Goal: Information Seeking & Learning: Learn about a topic

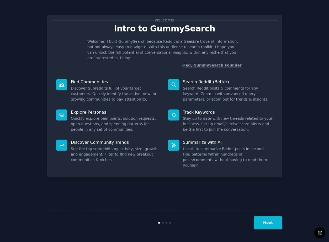
click at [270, 218] on button "Next" at bounding box center [268, 223] width 28 height 13
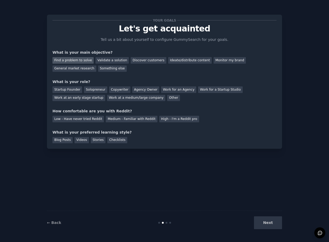
click at [82, 59] on div "Find a problem to solve" at bounding box center [72, 60] width 41 height 7
click at [87, 69] on div "General market research" at bounding box center [74, 69] width 44 height 7
click at [168, 64] on div "Find a problem to solve Validate a solution Discover customers Ideate/distribut…" at bounding box center [164, 63] width 224 height 17
click at [170, 60] on div "Ideate/distribute content" at bounding box center [190, 60] width 44 height 7
click at [149, 89] on div "Agency Owner" at bounding box center [145, 90] width 27 height 7
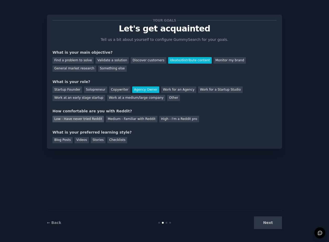
click at [94, 118] on div "Low - Have never tried Reddit" at bounding box center [77, 119] width 51 height 7
click at [112, 118] on div "Medium - Familiar with Reddit" at bounding box center [131, 119] width 51 height 7
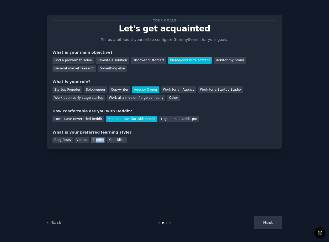
click at [95, 142] on div "Stories" at bounding box center [98, 140] width 15 height 7
click at [85, 139] on div "Videos" at bounding box center [82, 140] width 14 height 7
click at [266, 224] on button "Next" at bounding box center [268, 223] width 28 height 13
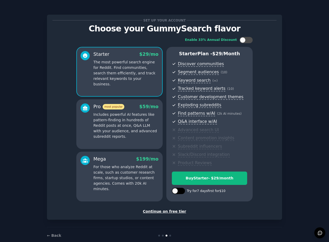
click at [175, 193] on div at bounding box center [175, 191] width 6 height 6
click at [177, 191] on div at bounding box center [178, 191] width 13 height 6
click at [177, 191] on div at bounding box center [175, 191] width 6 height 6
click at [177, 191] on div at bounding box center [178, 191] width 13 height 6
checkbox input "false"
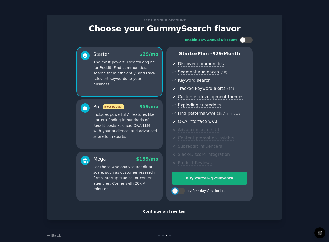
click at [192, 181] on div "Buy Starter - $ 29 /month" at bounding box center [209, 179] width 75 height 6
click at [246, 41] on div at bounding box center [246, 40] width 13 height 6
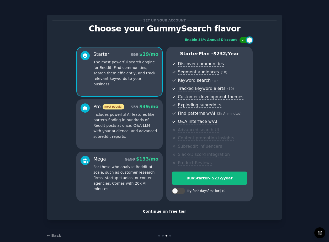
click at [247, 41] on div at bounding box center [250, 40] width 6 height 6
click at [246, 41] on div at bounding box center [246, 40] width 13 height 6
click at [247, 41] on div at bounding box center [250, 40] width 6 height 6
checkbox input "false"
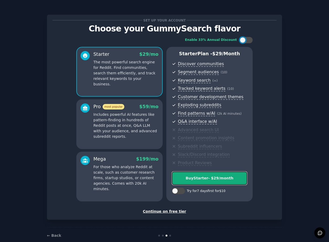
click at [184, 182] on button "Buy Starter - $ 29 /month" at bounding box center [209, 178] width 75 height 13
click at [212, 178] on div "Buy Starter - $ 29 /month" at bounding box center [209, 179] width 75 height 6
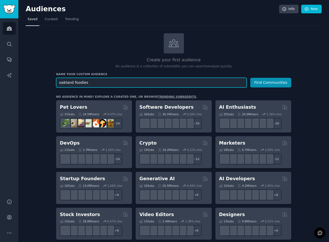
type input "oakland foodies"
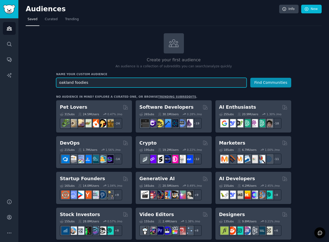
click at [250, 78] on button "Find Communities" at bounding box center [270, 83] width 41 height 10
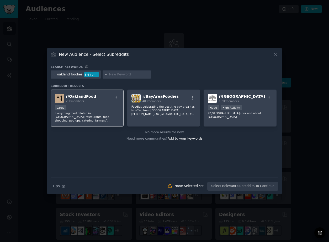
click at [96, 97] on div "r/ OaklandFood 25k members" at bounding box center [87, 98] width 65 height 9
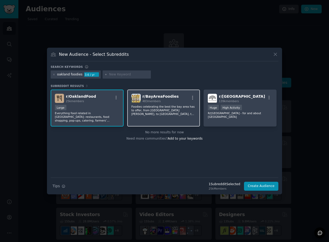
click at [159, 99] on h2 "r/ BayAreaFoodies 483 members" at bounding box center [160, 98] width 36 height 9
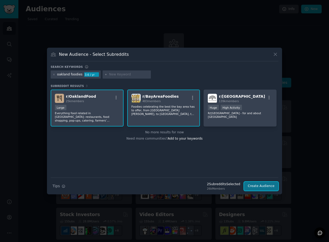
click at [255, 186] on button "Create Audience" at bounding box center [261, 186] width 35 height 9
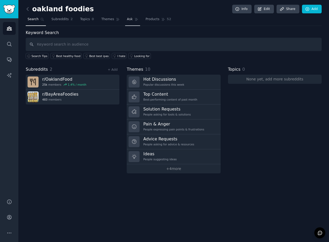
click at [126, 24] on link "Ask" at bounding box center [132, 20] width 15 height 11
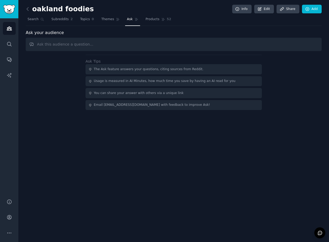
click at [92, 42] on input "text" at bounding box center [174, 44] width 296 height 13
type input "What do people think about Jo's Modern Thai?"
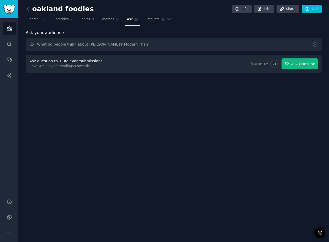
click at [298, 68] on button "Ask Question" at bounding box center [300, 64] width 36 height 11
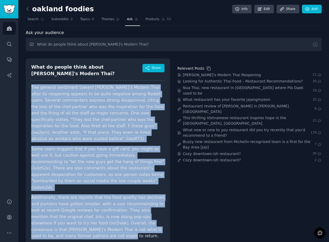
drag, startPoint x: 45, startPoint y: 220, endPoint x: 28, endPoint y: 77, distance: 144.1
click at [28, 77] on div "What do people think about Jo's Modern Thai? Share The general sentiment toward…" at bounding box center [98, 154] width 144 height 191
copy article "The general sentiment toward Jo's Modern Thai after its reopening appears to be…"
click at [200, 172] on div "Relevant Posts Jo's Modern Thai Reopening 21 Looking for Authentic Thai Food – …" at bounding box center [249, 154] width 144 height 191
drag, startPoint x: 54, startPoint y: 223, endPoint x: 29, endPoint y: 83, distance: 142.1
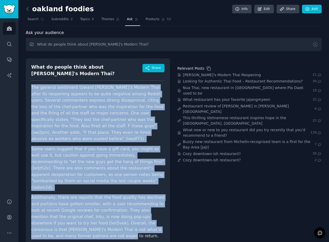
click at [29, 83] on div "What do people think about Jo's Modern Thai? Share The general sentiment toward…" at bounding box center [98, 154] width 144 height 191
copy article "The general sentiment toward Jo's Modern Thai after its reopening appears to be…"
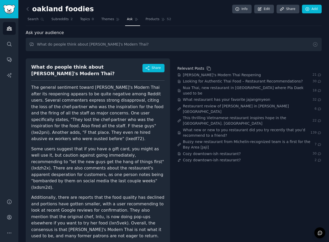
click at [132, 71] on div "What do people think about Jo's Modern Thai? Share" at bounding box center [97, 72] width 133 height 17
drag, startPoint x: 132, startPoint y: 67, endPoint x: 34, endPoint y: 68, distance: 98.4
click at [34, 68] on div "What do people think about Jo's Modern Thai? Share" at bounding box center [97, 72] width 133 height 17
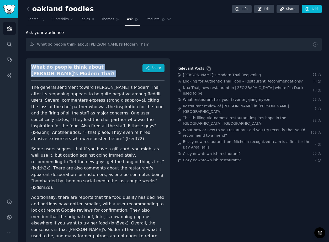
drag, startPoint x: 32, startPoint y: 68, endPoint x: 145, endPoint y: 68, distance: 112.6
click at [145, 68] on div "What do people think about Jo's Modern Thai? Share" at bounding box center [97, 72] width 133 height 17
copy div "What do people think about Jo's Modern Thai?"
click at [92, 22] on link "Topics 0" at bounding box center [87, 20] width 18 height 11
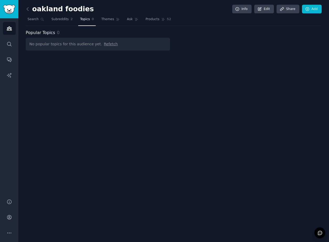
click at [104, 45] on span "Refetch" at bounding box center [111, 44] width 14 height 4
click at [109, 23] on link "Themes" at bounding box center [110, 20] width 22 height 11
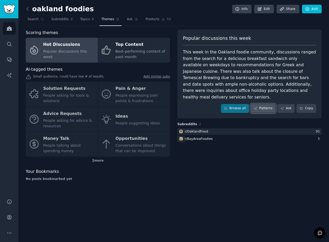
click at [269, 104] on link "Patterns" at bounding box center [263, 108] width 25 height 9
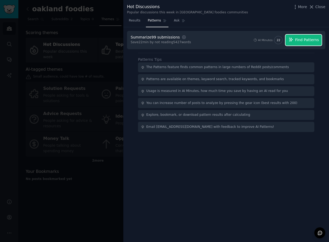
click at [294, 39] on button "Find Patterns" at bounding box center [304, 40] width 36 height 11
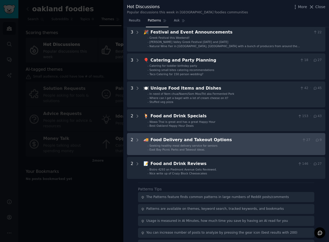
scroll to position [88, 0]
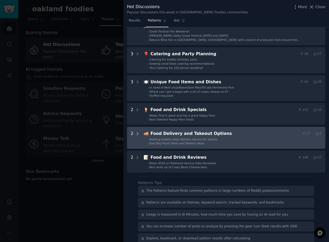
click at [137, 134] on icon at bounding box center [137, 134] width 5 height 5
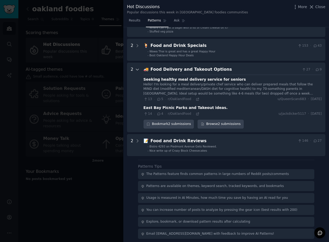
scroll to position [155, 0]
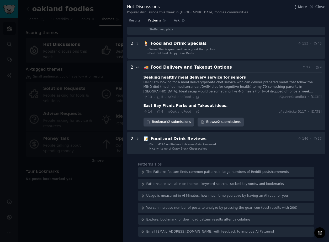
click at [137, 66] on icon at bounding box center [137, 67] width 5 height 5
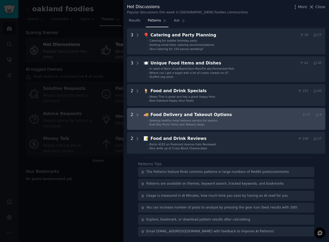
click at [140, 114] on Options "2 🚚 Food Delivery and Takeout Options 27 · 9 - Seeking healthy meal delivery se…" at bounding box center [226, 119] width 198 height 22
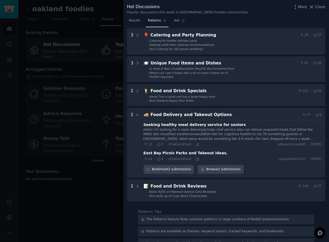
scroll to position [155, 0]
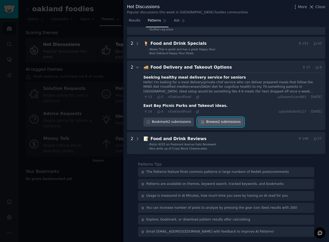
click at [209, 123] on link "Browse 2 submissions" at bounding box center [221, 122] width 46 height 9
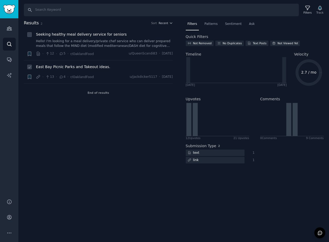
click at [93, 69] on span "East Bay Picnic Parks and Takeout ideas." at bounding box center [73, 67] width 74 height 6
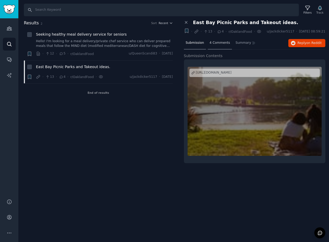
click at [219, 50] on div "4 Comments" at bounding box center [220, 43] width 24 height 13
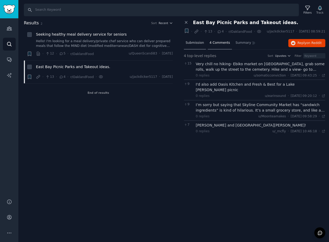
click at [198, 44] on div "Submission" at bounding box center [195, 43] width 22 height 13
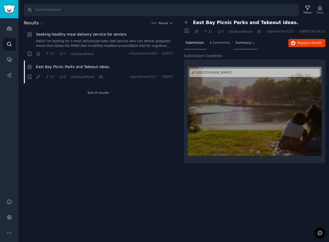
click at [241, 45] on span "Summary" at bounding box center [243, 43] width 15 height 5
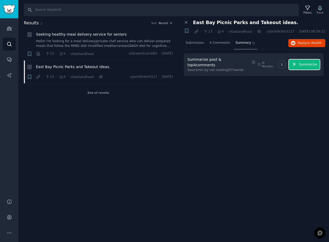
click at [301, 67] on span "Summarize" at bounding box center [308, 64] width 18 height 5
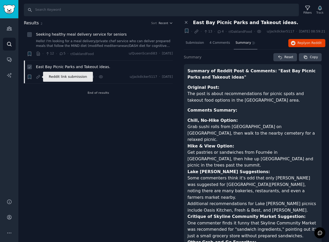
click at [39, 77] on icon at bounding box center [37, 76] width 3 height 3
click at [217, 50] on div "4 Comments" at bounding box center [220, 43] width 24 height 13
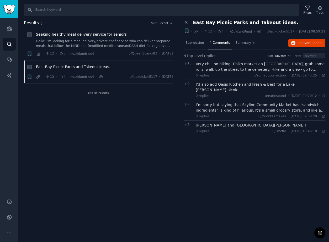
click at [186, 22] on icon at bounding box center [186, 22] width 5 height 5
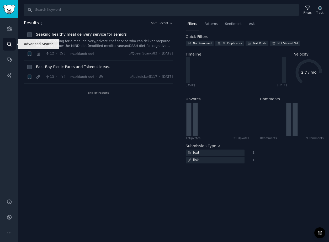
click at [8, 41] on icon "Sidebar" at bounding box center [10, 44] width 6 height 6
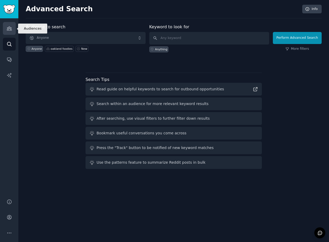
click at [12, 29] on icon "Sidebar" at bounding box center [10, 29] width 6 height 6
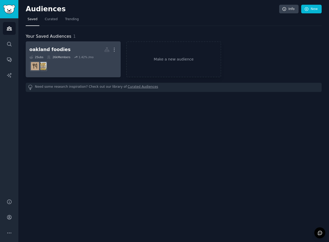
click at [57, 54] on h2 "oakland foodies More" at bounding box center [73, 49] width 88 height 9
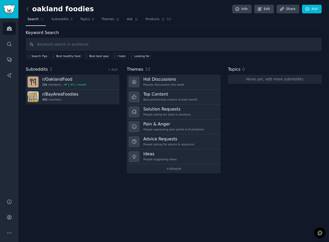
click at [35, 8] on h2 "oakland foodies" at bounding box center [60, 9] width 68 height 8
click at [266, 8] on link "Edit" at bounding box center [264, 9] width 20 height 9
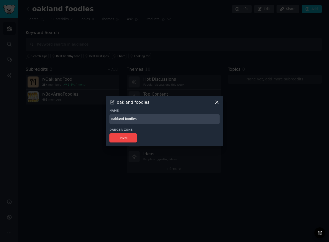
click at [113, 120] on input "oakland foodies" at bounding box center [164, 119] width 110 height 10
click at [126, 120] on input "Oakland foodies" at bounding box center [164, 119] width 110 height 10
click at [155, 121] on input "Oakland Foodies" at bounding box center [164, 119] width 110 height 10
type input "Oakland Foodies"
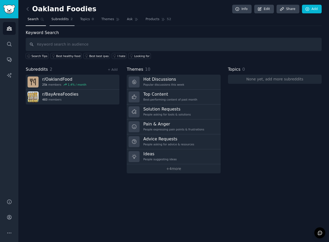
click at [66, 21] on span "Subreddits" at bounding box center [59, 19] width 17 height 5
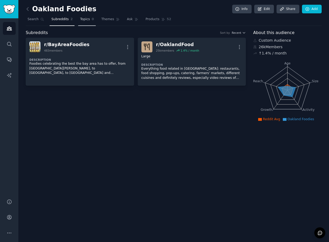
click at [89, 20] on link "Topics 0" at bounding box center [87, 20] width 18 height 11
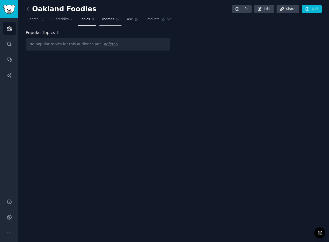
click at [116, 21] on icon at bounding box center [118, 20] width 4 height 4
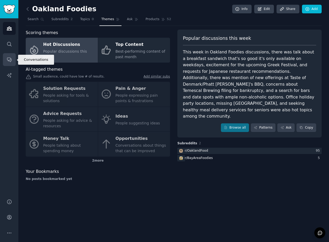
click at [10, 60] on icon "Sidebar" at bounding box center [10, 60] width 6 height 6
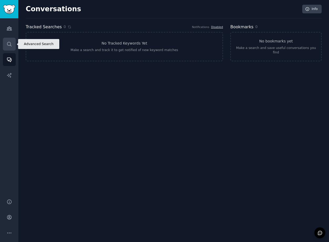
click at [4, 49] on link "Search" at bounding box center [9, 44] width 13 height 13
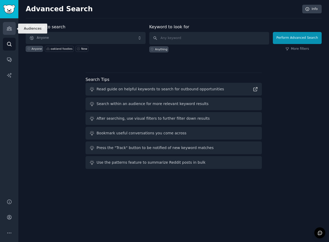
click at [9, 27] on icon "Sidebar" at bounding box center [10, 29] width 6 height 6
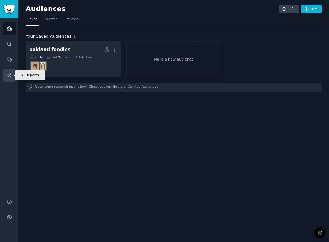
click at [10, 73] on icon "Sidebar" at bounding box center [10, 76] width 6 height 6
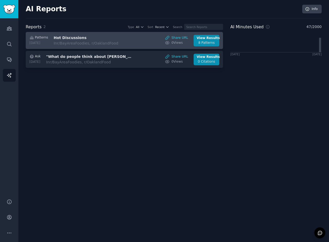
click at [113, 37] on h3 "Hot Discussions" at bounding box center [98, 38] width 88 height 6
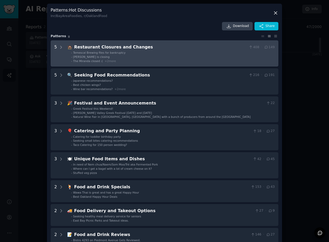
scroll to position [17, 0]
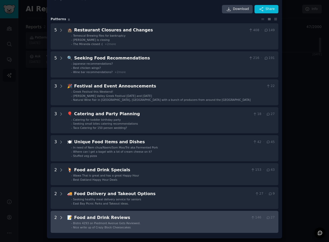
click at [59, 220] on icon at bounding box center [61, 218] width 5 height 5
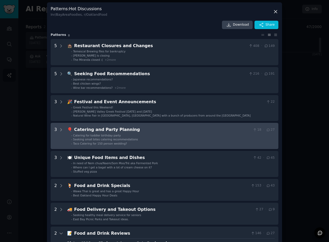
scroll to position [0, 0]
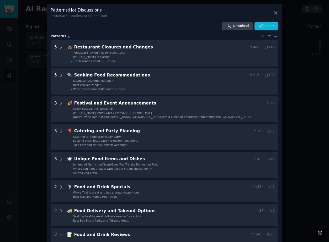
click at [24, 121] on div at bounding box center [164, 121] width 329 height 242
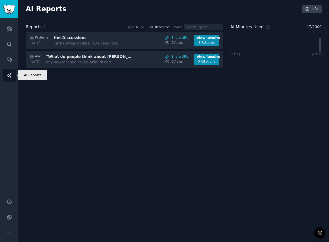
click at [10, 70] on link "AI Reports" at bounding box center [9, 75] width 13 height 13
click at [11, 29] on icon "Sidebar" at bounding box center [10, 29] width 6 height 6
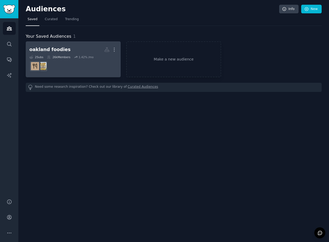
click at [74, 61] on dd at bounding box center [73, 66] width 88 height 15
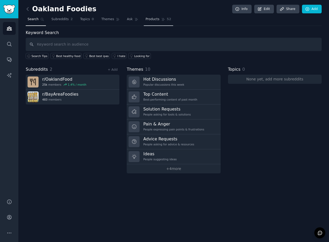
click at [152, 17] on span "Products" at bounding box center [153, 19] width 14 height 5
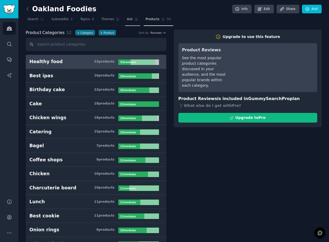
click at [130, 22] on link "Ask" at bounding box center [132, 20] width 15 height 11
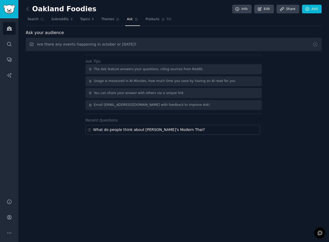
click at [60, 44] on input "Are there any events happening in october or november 2025?" at bounding box center [174, 44] width 296 height 13
click at [154, 45] on input "Are there any events happening in october or november 2025?" at bounding box center [174, 44] width 296 height 13
click at [71, 44] on input "Are there any events happening in october or november 2025?" at bounding box center [174, 44] width 296 height 13
click at [177, 44] on input "Are there any events or holidays happening in october or november 2025?" at bounding box center [174, 44] width 296 height 13
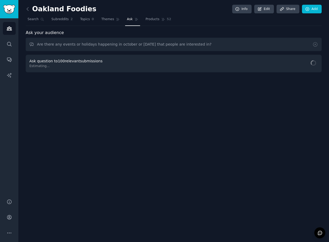
type input "Are there any events or holidays happening in october or november 2025 that peo…"
drag, startPoint x: 160, startPoint y: 44, endPoint x: 114, endPoint y: 44, distance: 46.7
click at [114, 44] on input "Are there any events or holidays happening in october or november 2025 that peo…" at bounding box center [174, 44] width 296 height 13
type input "Are there any events or holidays happening in or after october 2025 that people…"
click at [295, 62] on span "Ask Question" at bounding box center [303, 64] width 24 height 6
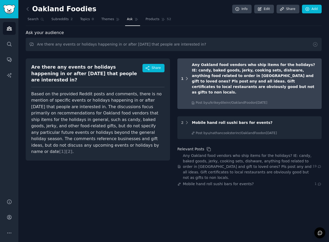
click at [187, 76] on icon at bounding box center [186, 78] width 5 height 5
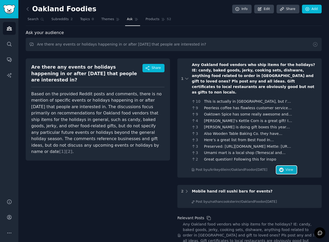
click at [286, 168] on span "View" at bounding box center [290, 170] width 8 height 5
click at [73, 167] on div "Are there any events or holidays happening in or after october 2025 that people…" at bounding box center [98, 155] width 144 height 201
click at [110, 20] on span "Themes" at bounding box center [107, 19] width 13 height 5
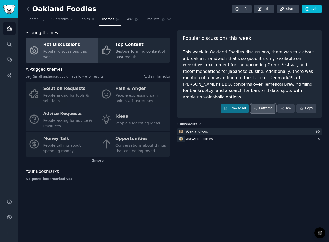
click at [260, 104] on link "Patterns" at bounding box center [263, 108] width 25 height 9
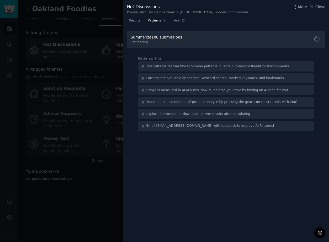
click at [131, 37] on span "Summarize 100 submissions" at bounding box center [156, 37] width 51 height 4
click at [96, 41] on div at bounding box center [164, 121] width 329 height 242
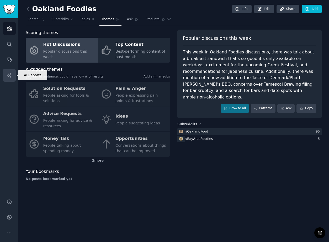
click at [9, 76] on icon "Sidebar" at bounding box center [9, 75] width 4 height 4
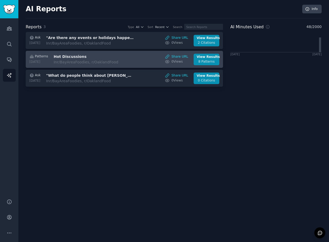
click at [86, 62] on div "In r/BayAreaFoodies, r/OaklandFood" at bounding box center [98, 63] width 88 height 6
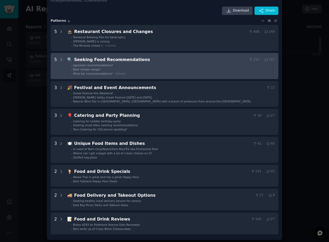
scroll to position [17, 0]
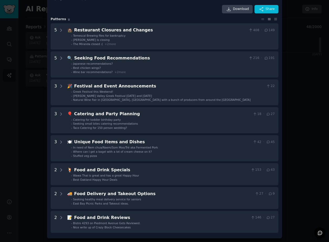
click at [308, 27] on div at bounding box center [164, 121] width 329 height 242
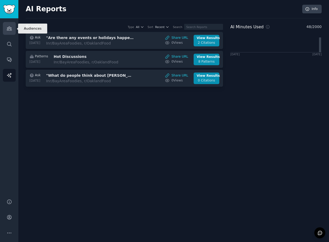
click at [13, 28] on link "Audiences" at bounding box center [9, 28] width 13 height 13
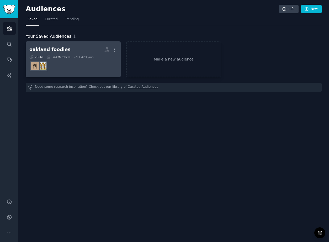
click at [56, 59] on dd at bounding box center [73, 66] width 88 height 15
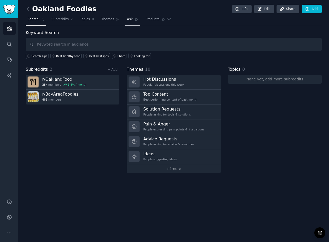
click at [135, 20] on icon at bounding box center [137, 20] width 4 height 4
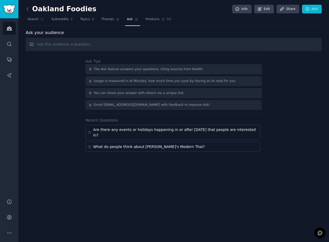
click at [108, 45] on input "text" at bounding box center [174, 44] width 296 height 13
type input "When do users want takeout? Picnics, nights in, etc?"
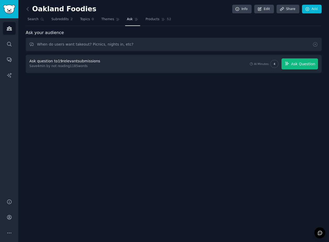
click at [308, 65] on span "Ask Question" at bounding box center [303, 64] width 24 height 6
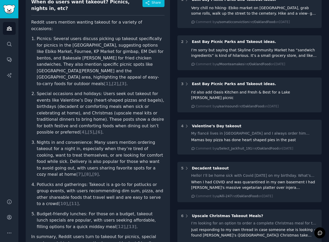
scroll to position [73, 0]
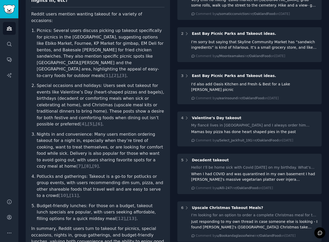
click at [131, 174] on p "Potlucks and gatherings: Takeout is a go-to for potlucks or group events, with …" at bounding box center [101, 187] width 128 height 26
click at [95, 134] on p "Nights in and convenience: Many users mention ordering takeout for a night in, …" at bounding box center [101, 150] width 128 height 39
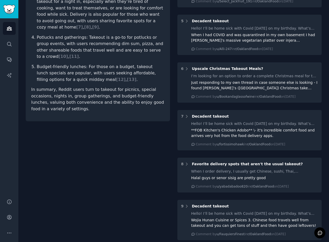
scroll to position [214, 0]
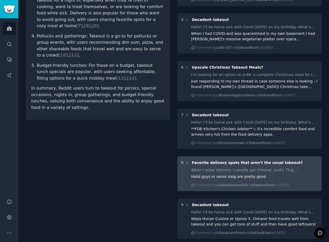
click at [221, 168] on div "When I order delivery, I usually get Chinese, sushi, Thai, Vietnamese, pizza, o…" at bounding box center [254, 171] width 127 height 6
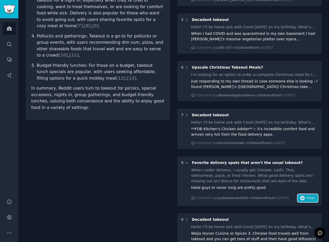
click at [301, 196] on icon "button" at bounding box center [302, 198] width 5 height 5
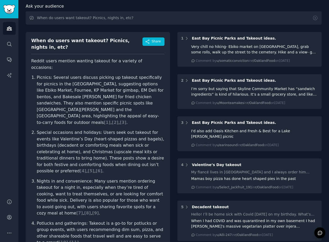
scroll to position [0, 0]
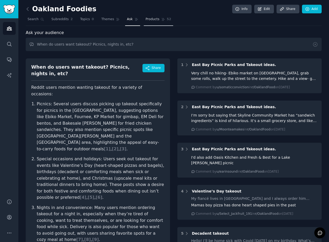
click at [154, 18] on span "Products" at bounding box center [153, 19] width 14 height 5
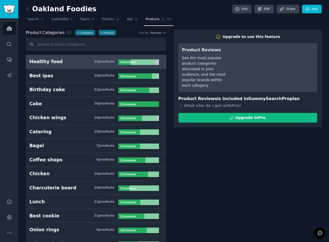
click at [123, 21] on nav "Search Subreddits 2 Topics 0 Themes Ask Products 52" at bounding box center [174, 20] width 296 height 11
click at [127, 21] on span "Ask" at bounding box center [130, 19] width 6 height 5
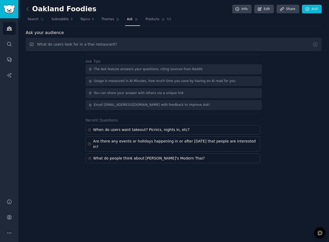
type input "What do users look for in a thai restaurant?"
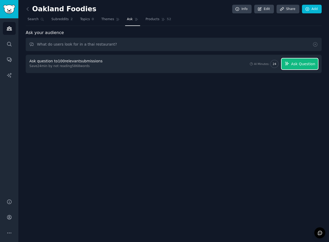
click at [307, 65] on span "Ask Question" at bounding box center [303, 64] width 24 height 6
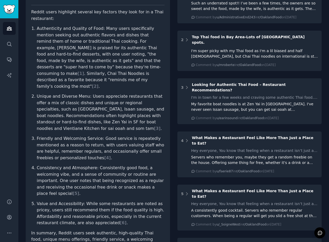
scroll to position [81, 0]
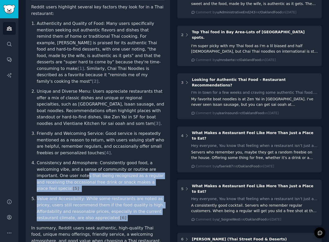
drag, startPoint x: 88, startPoint y: 202, endPoint x: 44, endPoint y: 162, distance: 59.3
click at [44, 162] on ol "Authenticity and Quality of Food: Many users specifically mention seeking out a…" at bounding box center [97, 120] width 133 height 201
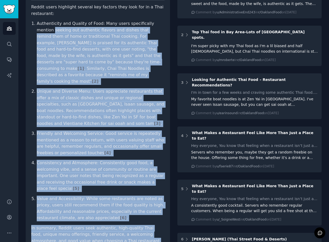
drag, startPoint x: 126, startPoint y: 227, endPoint x: 36, endPoint y: 27, distance: 218.9
click at [36, 27] on article "Reddit users highlight several key factors they look for in a Thai restaurant: …" at bounding box center [97, 124] width 133 height 241
copy article "seeking out authentic flavors and dishes that remind them of home or traditiona…"
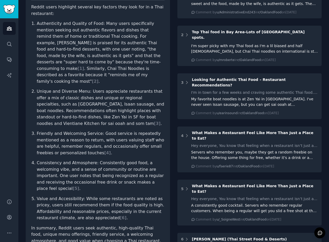
click at [104, 131] on p "Friendly and Welcoming Service: Good service is repeatedly mentioned as a reaso…" at bounding box center [101, 144] width 128 height 26
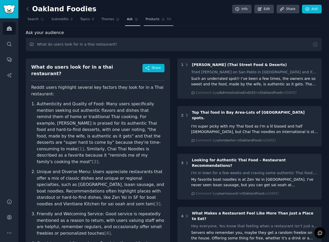
click at [151, 18] on span "Products" at bounding box center [153, 19] width 14 height 5
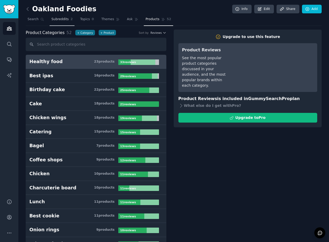
click at [58, 22] on span "Subreddits" at bounding box center [59, 19] width 17 height 5
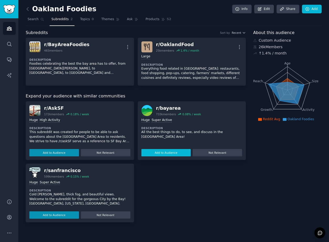
click at [164, 153] on button "Add to Audience" at bounding box center [166, 152] width 50 height 7
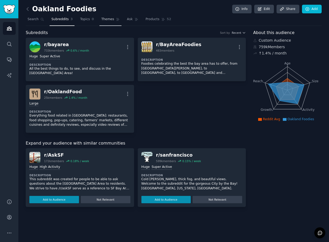
click at [111, 22] on link "Themes" at bounding box center [110, 20] width 22 height 11
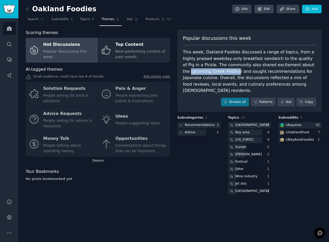
drag, startPoint x: 290, startPoint y: 66, endPoint x: 207, endPoint y: 72, distance: 83.2
click at [207, 72] on div "This week, Oakland Foodies discussed a range of topics, from a highly praised w…" at bounding box center [249, 71] width 133 height 45
click at [214, 71] on div "This week, Oakland Foodies discussed a range of topics, from a highly praised w…" at bounding box center [249, 71] width 133 height 45
drag, startPoint x: 210, startPoint y: 71, endPoint x: 183, endPoint y: 71, distance: 27.3
click at [183, 71] on div "This week, Oakland Foodies discussed a range of topics, from a highly praised w…" at bounding box center [249, 71] width 133 height 45
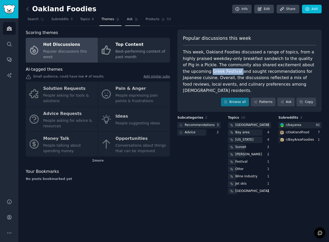
click at [131, 25] on link "Ask" at bounding box center [132, 20] width 15 height 11
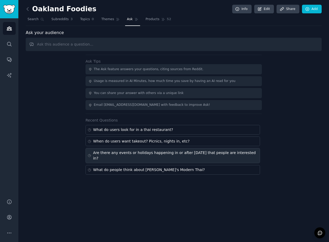
click at [136, 154] on div "Are there any events or holidays happening in or after october 2025 that people…" at bounding box center [175, 155] width 165 height 11
type input "Are there any events or holidays happening in or after october 2025 that people…"
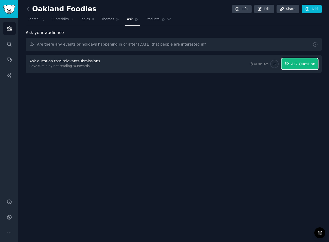
click at [297, 65] on span "Ask Question" at bounding box center [303, 64] width 24 height 6
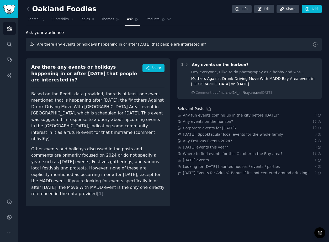
click at [84, 40] on input "Are there any events or holidays happening in or after october 2025 that people…" at bounding box center [174, 44] width 296 height 13
click at [67, 20] on span "Subreddits" at bounding box center [59, 19] width 17 height 5
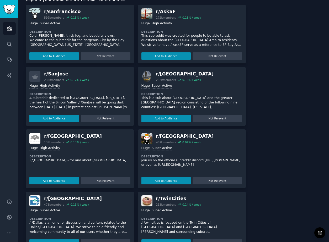
scroll to position [144, 0]
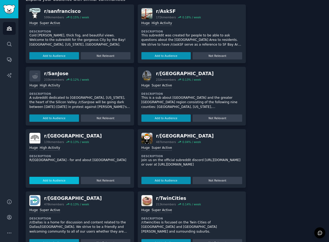
click at [56, 180] on button "Add to Audience" at bounding box center [54, 180] width 50 height 7
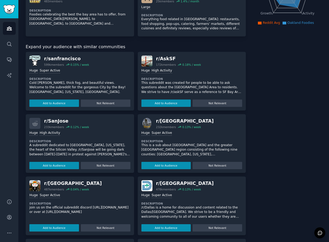
scroll to position [0, 0]
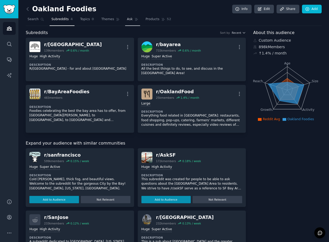
click at [135, 19] on icon at bounding box center [137, 20] width 4 height 4
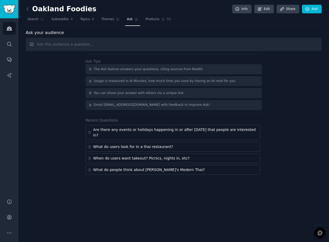
click at [101, 43] on input "text" at bounding box center [174, 44] width 296 height 13
type input "are people interested in the Brandy + Monica Tour?"
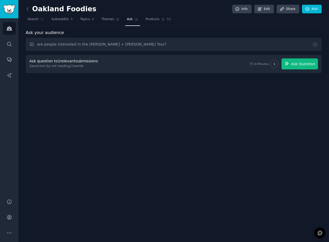
click at [302, 67] on button "Ask Question" at bounding box center [300, 64] width 36 height 11
